Goal: Information Seeking & Learning: Learn about a topic

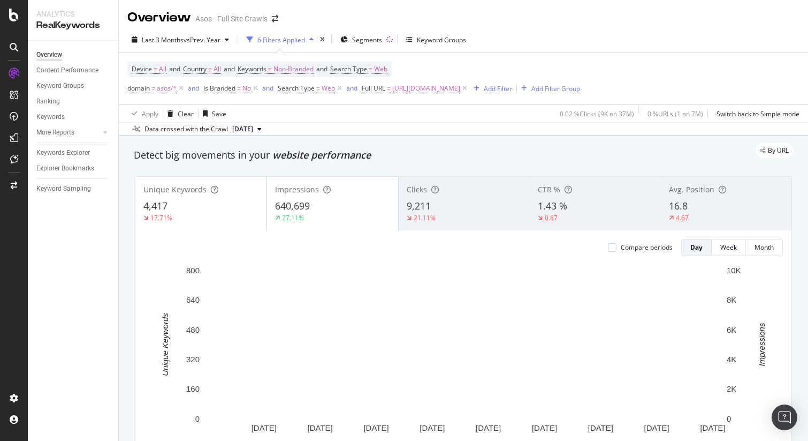
scroll to position [427, 0]
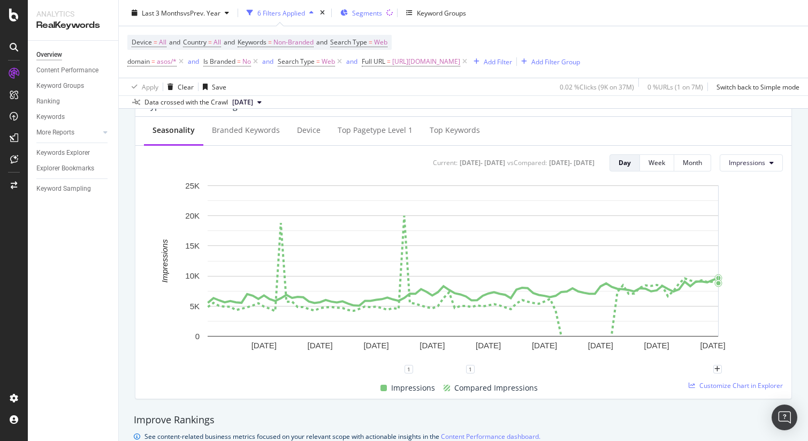
click at [365, 16] on span "Segments" at bounding box center [367, 12] width 30 height 9
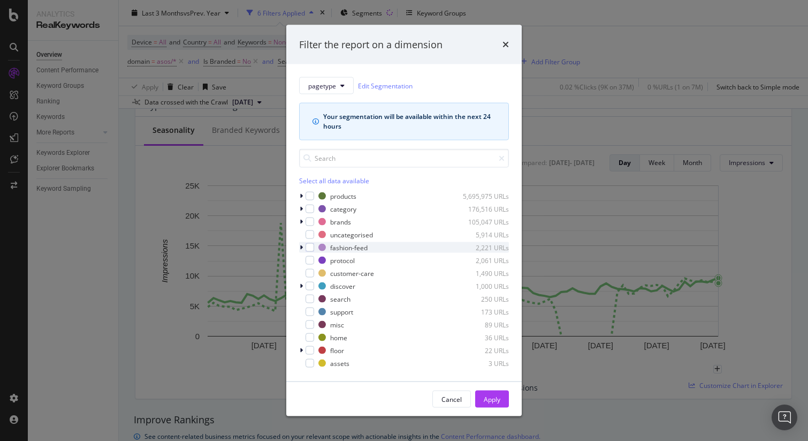
click at [301, 248] on icon "modal" at bounding box center [301, 247] width 3 height 6
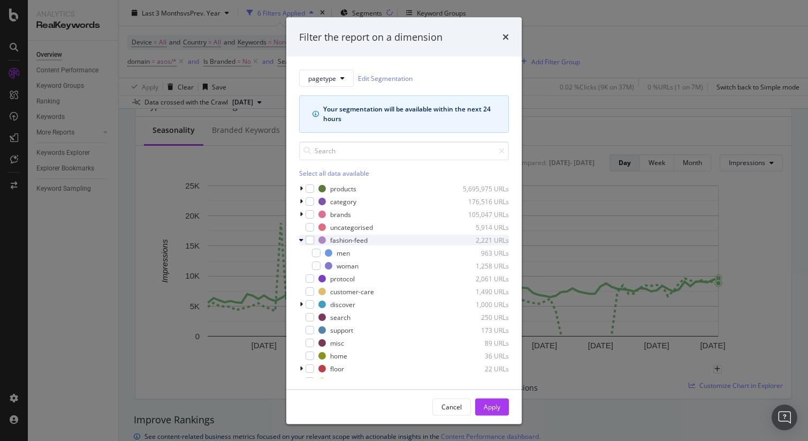
click at [301, 241] on icon "modal" at bounding box center [301, 240] width 4 height 6
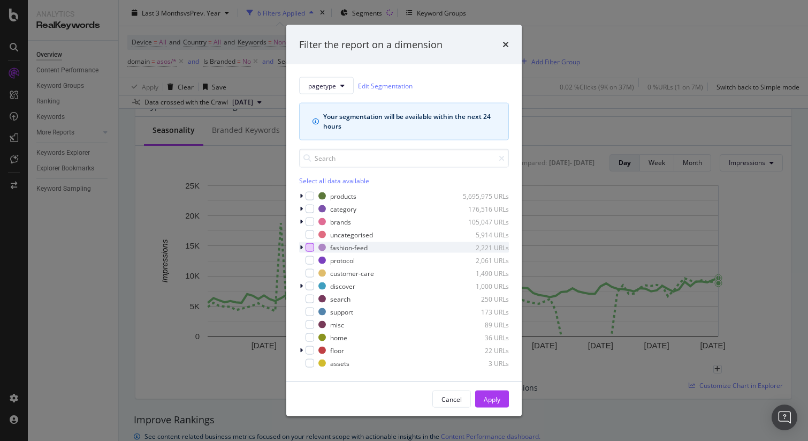
click at [313, 247] on div "modal" at bounding box center [310, 247] width 9 height 9
click at [489, 398] on div "Apply" at bounding box center [492, 398] width 17 height 9
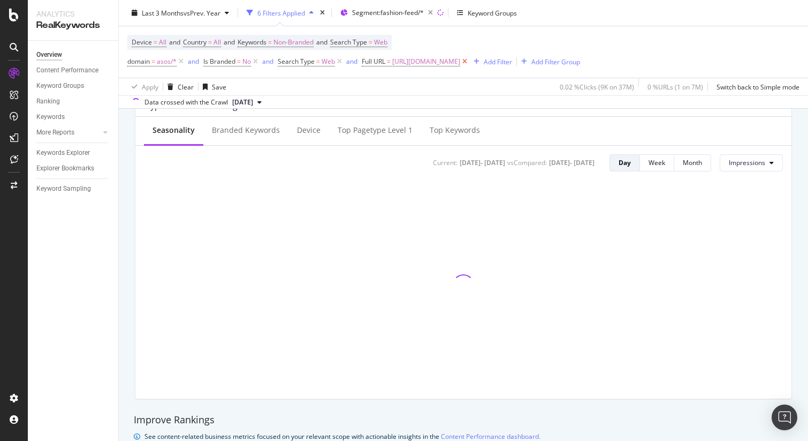
click at [469, 61] on icon at bounding box center [464, 61] width 9 height 11
click at [258, 63] on icon at bounding box center [255, 61] width 9 height 11
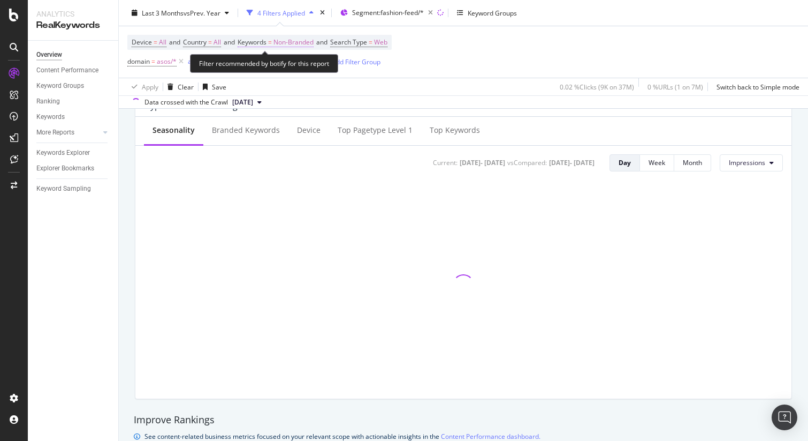
click at [302, 40] on span "Non-Branded" at bounding box center [294, 42] width 40 height 15
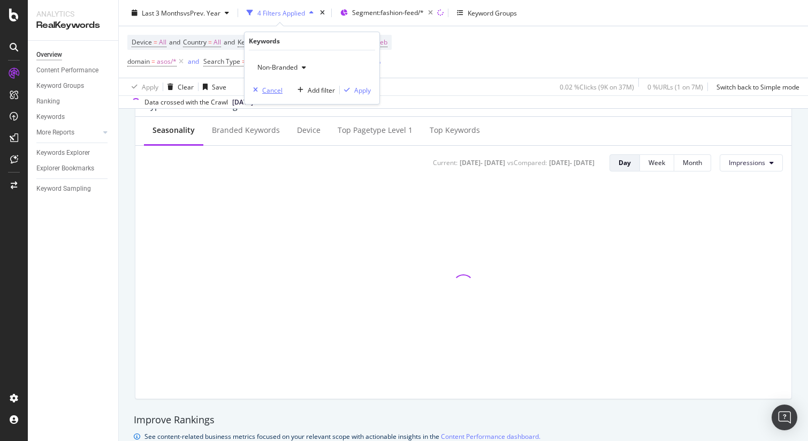
click at [271, 93] on div "Cancel" at bounding box center [272, 90] width 20 height 9
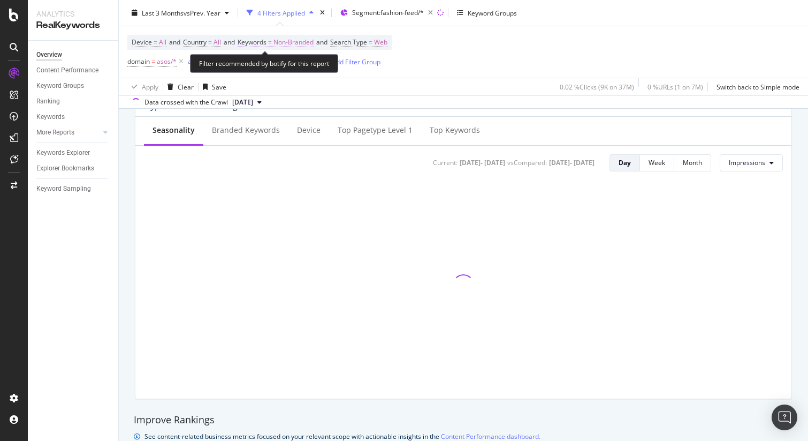
click at [291, 40] on span "Non-Branded" at bounding box center [294, 42] width 40 height 15
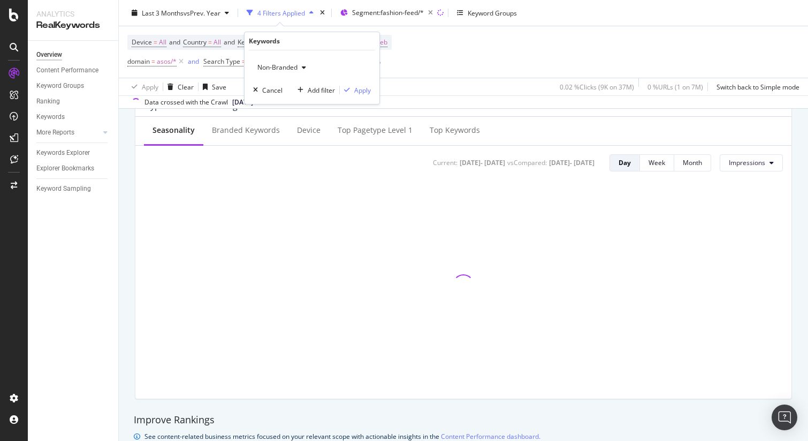
click at [299, 68] on div "button" at bounding box center [304, 67] width 13 height 6
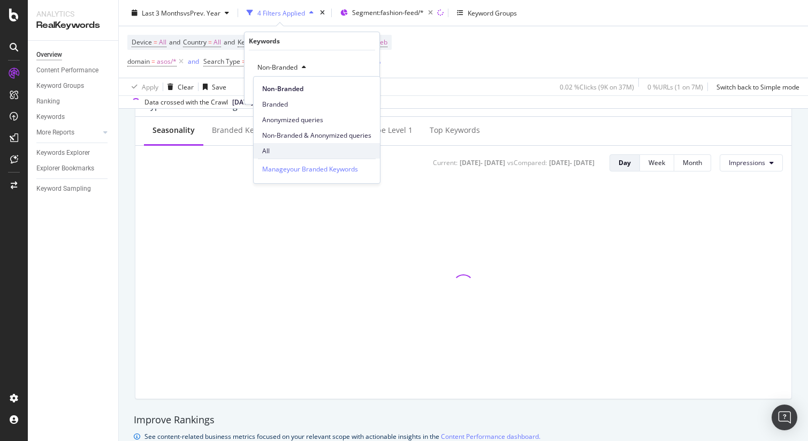
click at [293, 152] on span "All" at bounding box center [316, 151] width 109 height 10
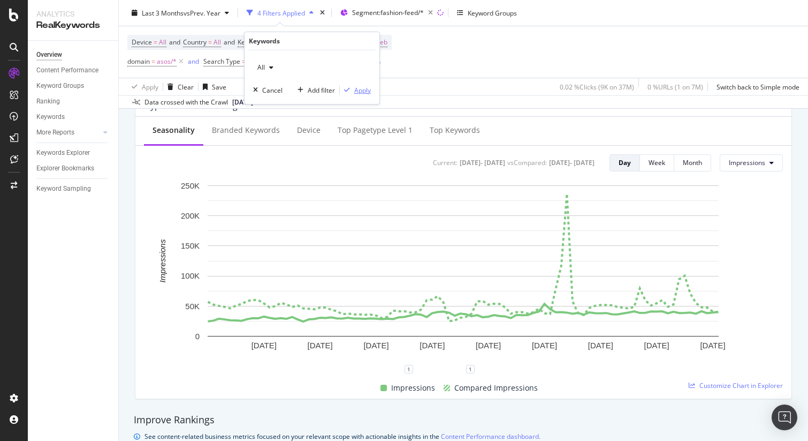
click at [360, 93] on div "Apply" at bounding box center [362, 90] width 17 height 9
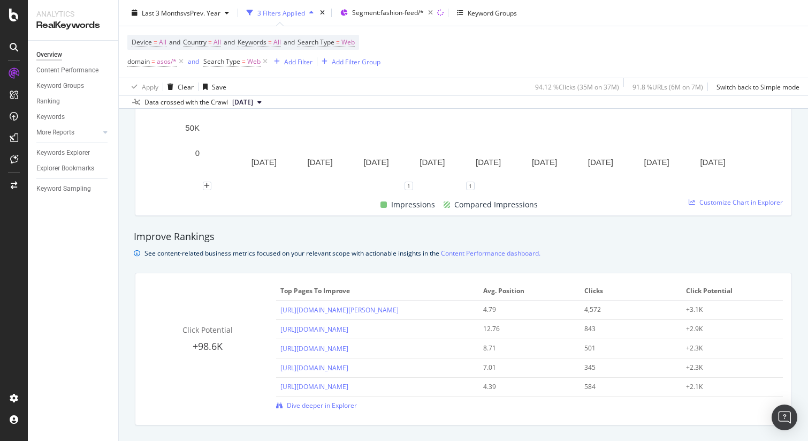
scroll to position [609, 0]
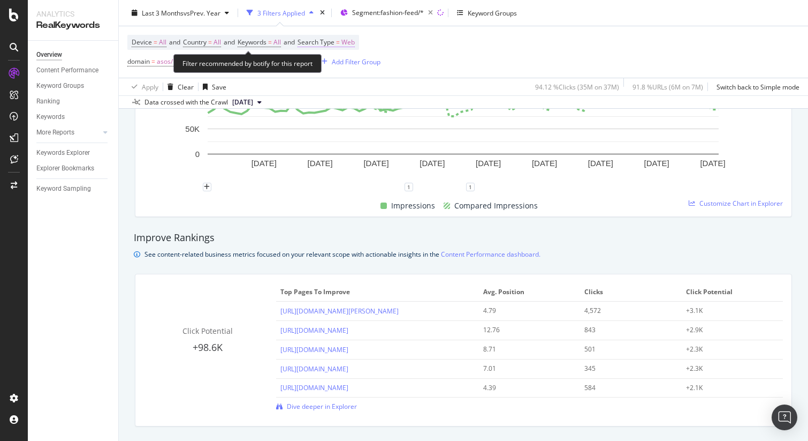
click at [355, 42] on span "Web" at bounding box center [348, 42] width 13 height 15
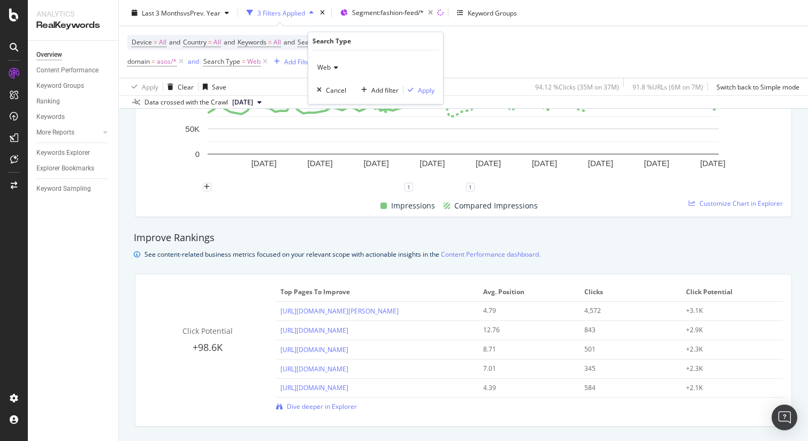
click at [334, 69] on icon at bounding box center [334, 67] width 7 height 6
click at [351, 93] on div "All" at bounding box center [377, 89] width 115 height 14
click at [425, 90] on div "Apply" at bounding box center [426, 90] width 17 height 9
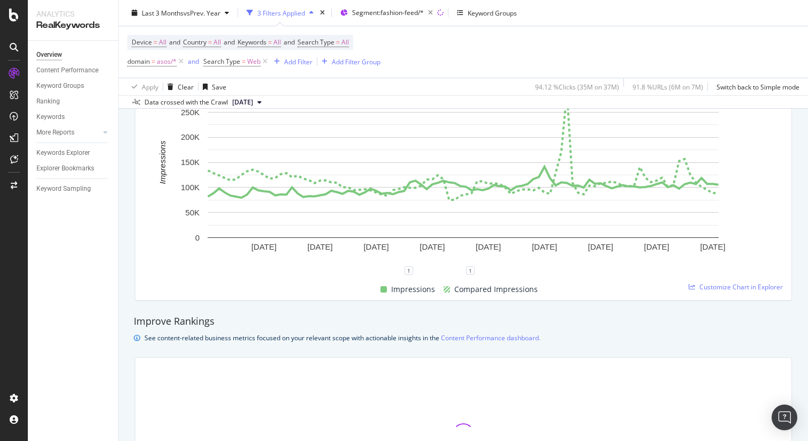
scroll to position [496, 0]
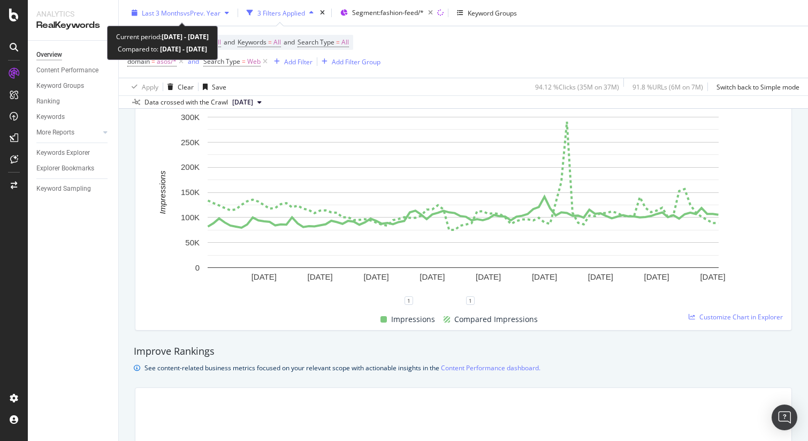
click at [171, 16] on span "Last 3 Months" at bounding box center [163, 12] width 42 height 9
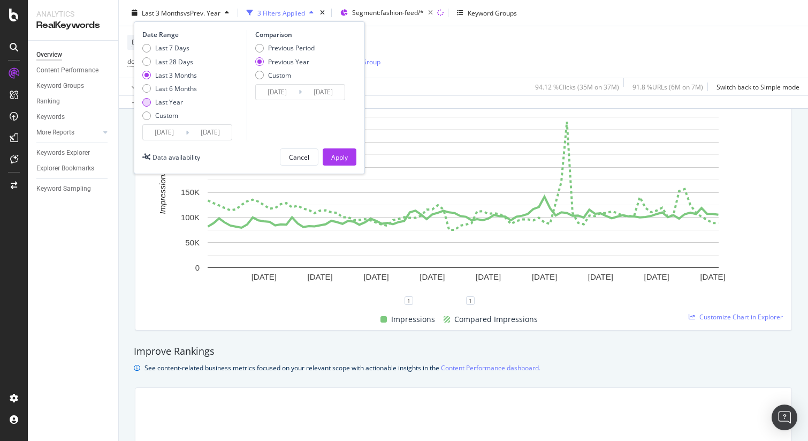
click at [170, 101] on div "Last Year" at bounding box center [169, 101] width 28 height 9
type input "[DATE]"
click at [341, 156] on div "Apply" at bounding box center [339, 156] width 17 height 9
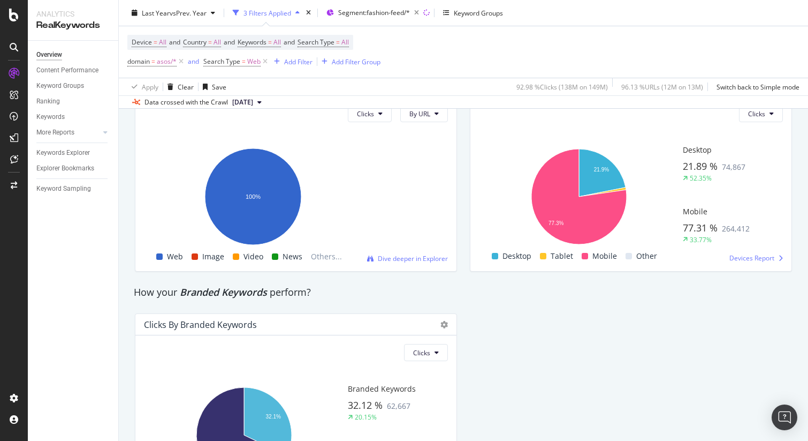
scroll to position [1805, 0]
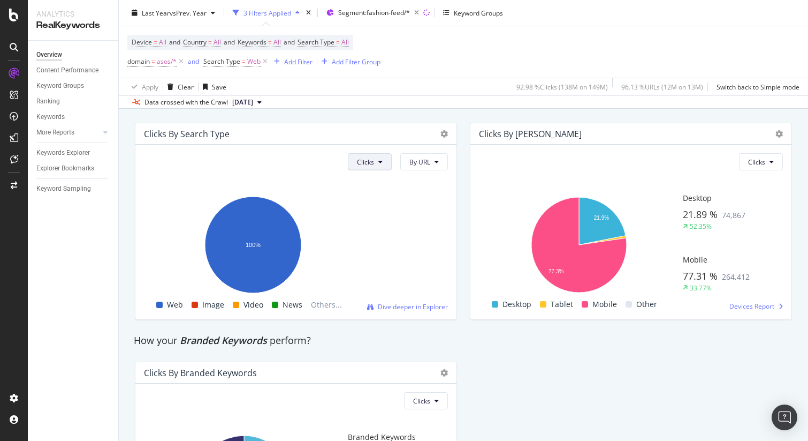
click at [387, 163] on button "Clicks" at bounding box center [370, 161] width 44 height 17
click at [378, 207] on span "Impressions" at bounding box center [376, 203] width 36 height 10
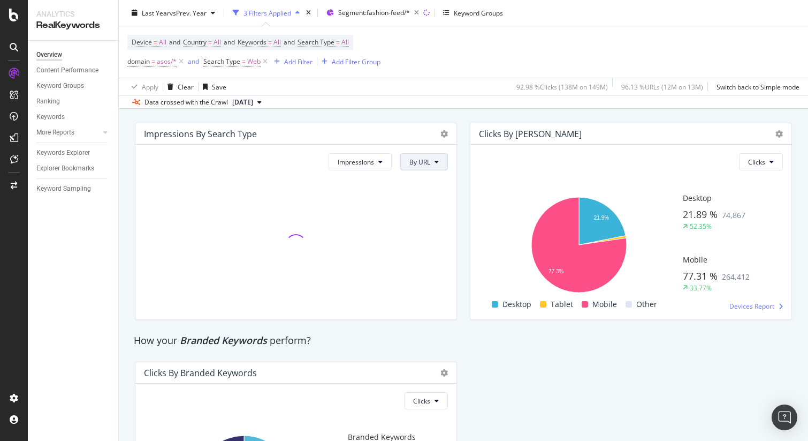
click at [428, 164] on span "By URL" at bounding box center [420, 161] width 21 height 9
click at [450, 160] on div "Impressions By URL" at bounding box center [295, 232] width 321 height 175
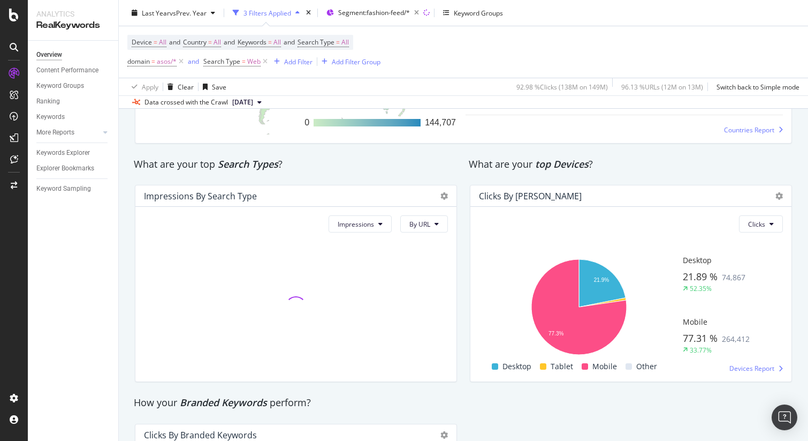
scroll to position [1722, 0]
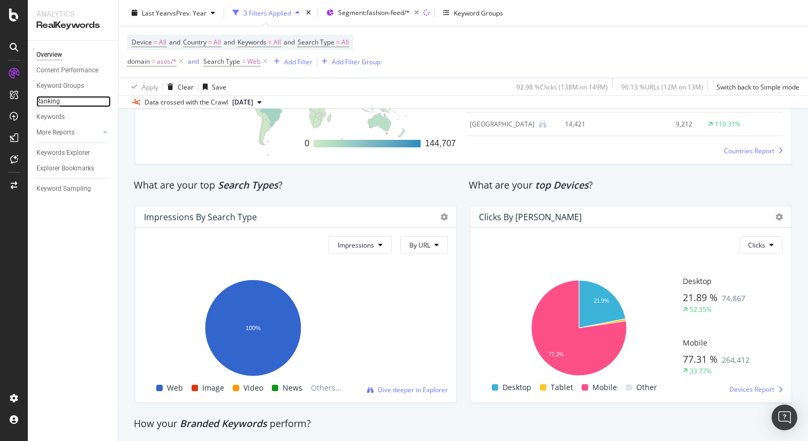
click at [58, 97] on div "Ranking" at bounding box center [48, 101] width 24 height 11
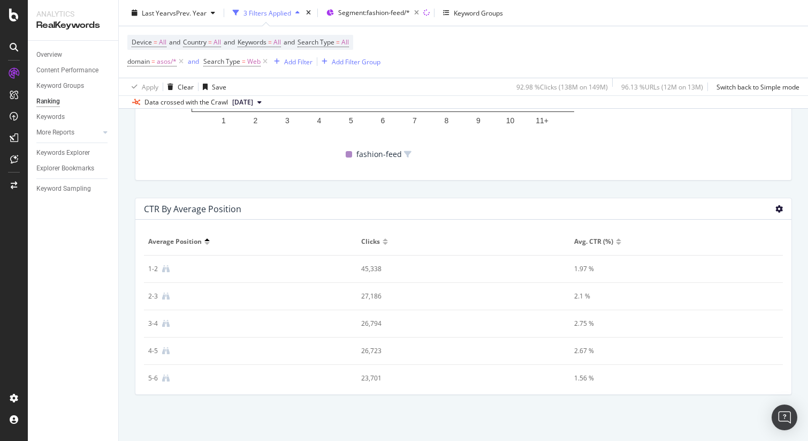
click at [778, 209] on icon at bounding box center [779, 208] width 7 height 7
click at [729, 176] on span "Chart (by Value)" at bounding box center [726, 179] width 80 height 10
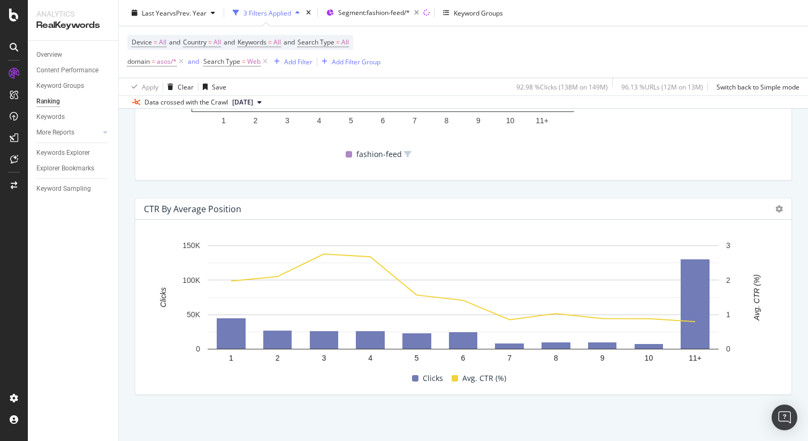
scroll to position [1059, 0]
